Goal: Book appointment/travel/reservation

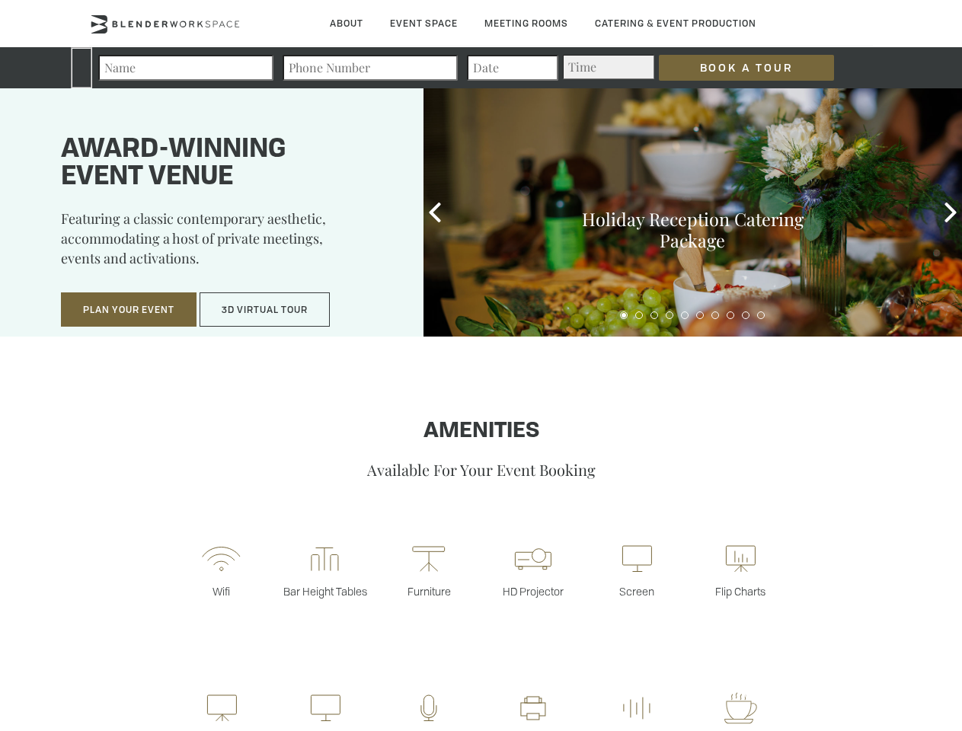
click at [734, 68] on input "Book a Tour" at bounding box center [746, 68] width 175 height 26
click at [129, 310] on button "Plan Your Event" at bounding box center [129, 309] width 136 height 35
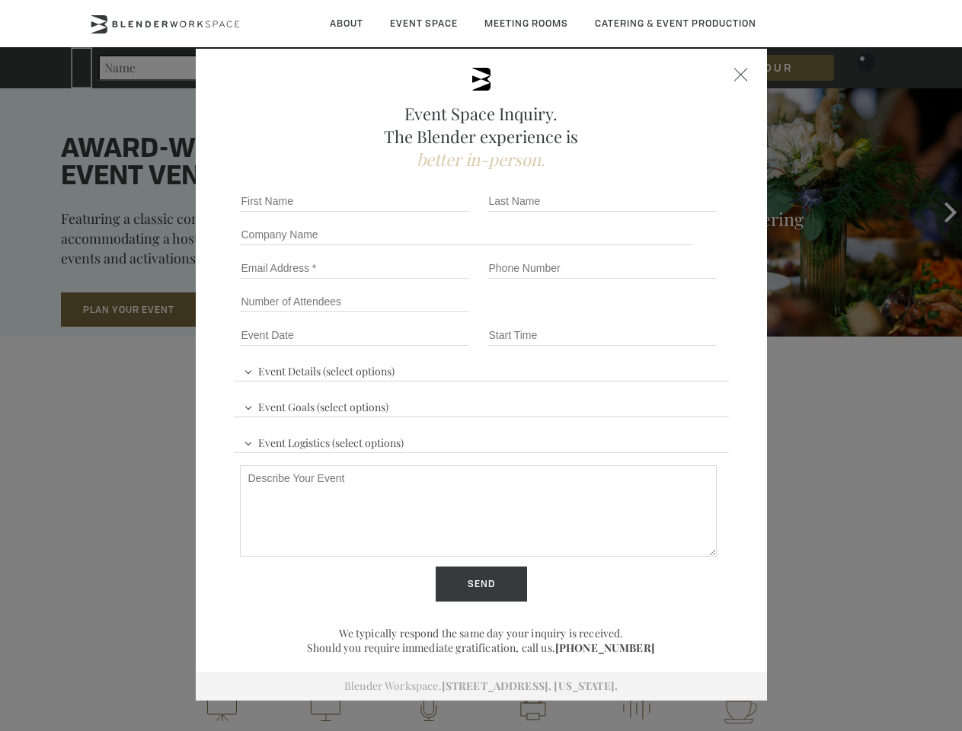
click at [265, 310] on button "3D Virtual Tour" at bounding box center [264, 309] width 130 height 35
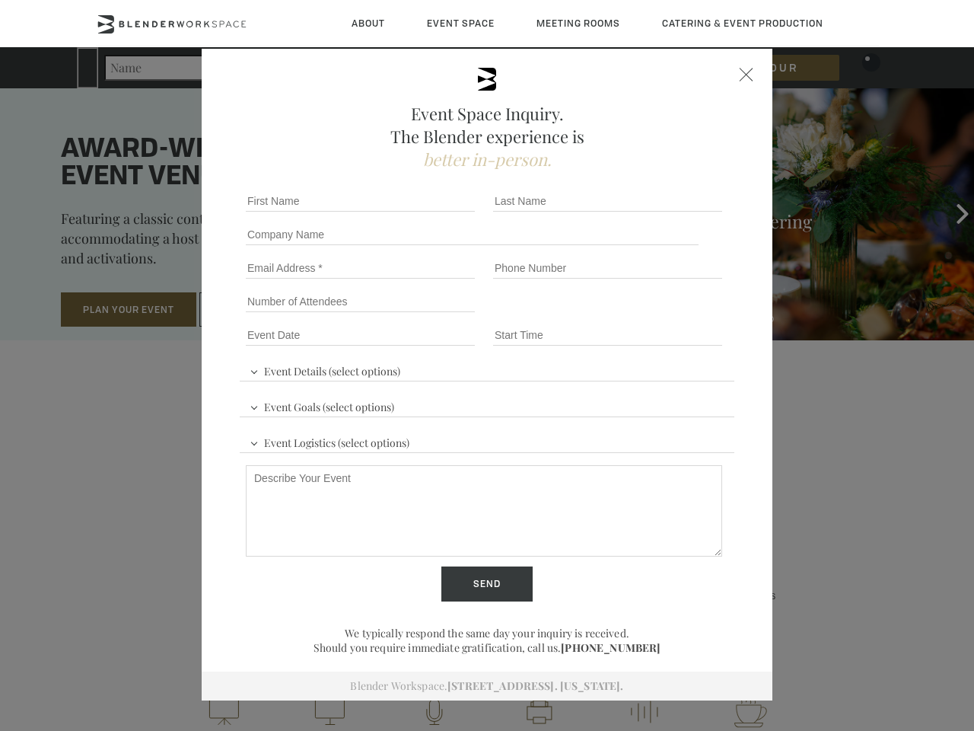
click at [435, 212] on div "First name *" at bounding box center [363, 200] width 247 height 33
click at [950, 212] on div "Event Space Inquiry. The Blender experience is better in-person. Event Details …" at bounding box center [487, 365] width 974 height 731
click at [624, 315] on fieldset "Number of Attendees Budget Range" at bounding box center [487, 301] width 495 height 33
click at [639, 315] on fieldset "Number of Attendees Budget Range" at bounding box center [487, 301] width 495 height 33
click at [654, 315] on fieldset "Number of Attendees Budget Range" at bounding box center [487, 301] width 495 height 33
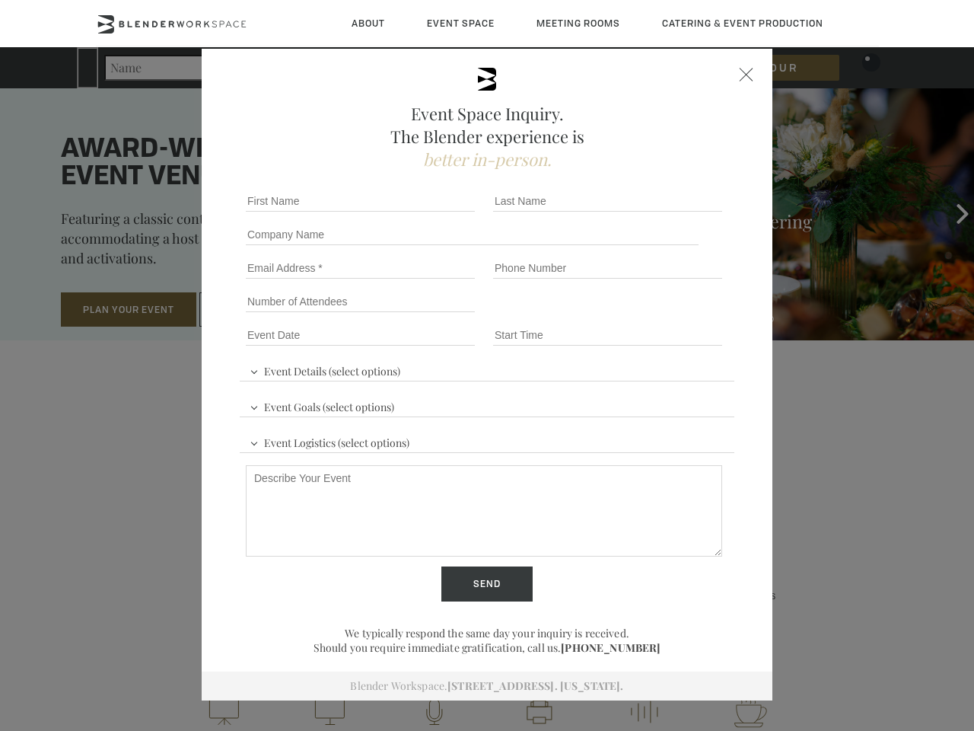
click at [669, 315] on fieldset "Number of Attendees Budget Range" at bounding box center [487, 301] width 495 height 33
click at [684, 315] on fieldset "Number of Attendees Budget Range" at bounding box center [487, 301] width 495 height 33
